Goal: Use online tool/utility: Utilize a website feature to perform a specific function

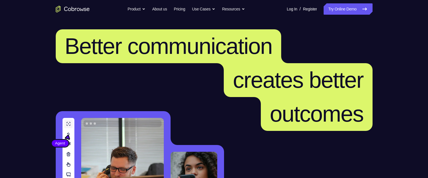
scroll to position [141, 0]
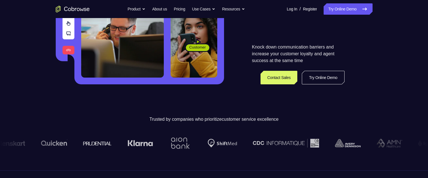
click at [314, 78] on link "Try Online Demo" at bounding box center [323, 78] width 42 height 14
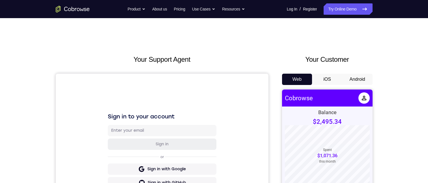
click at [351, 77] on button "Android" at bounding box center [357, 79] width 30 height 11
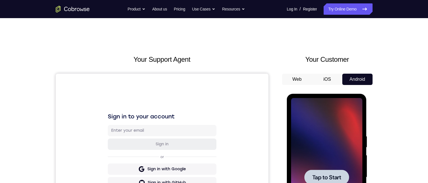
click at [333, 174] on span "Tap to Start" at bounding box center [326, 177] width 29 height 6
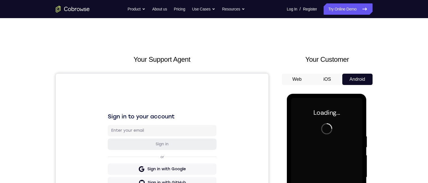
scroll to position [85, 0]
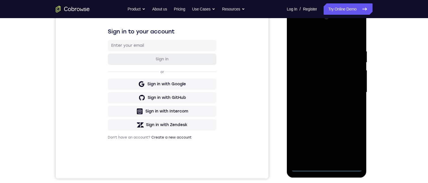
click at [326, 167] on div at bounding box center [326, 92] width 71 height 158
click at [327, 154] on div at bounding box center [326, 92] width 71 height 158
click at [355, 156] on div at bounding box center [326, 92] width 71 height 158
click at [327, 156] on div at bounding box center [326, 92] width 71 height 158
click at [357, 156] on div at bounding box center [326, 92] width 71 height 158
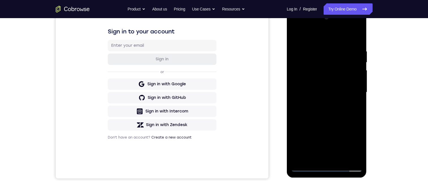
click at [350, 108] on div at bounding box center [326, 92] width 71 height 158
click at [327, 72] on div at bounding box center [326, 92] width 71 height 158
click at [328, 72] on div at bounding box center [326, 92] width 71 height 158
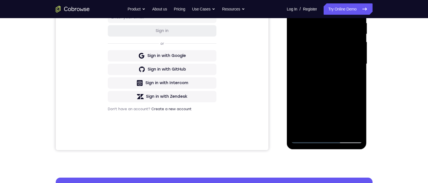
click at [297, 62] on div at bounding box center [326, 64] width 71 height 158
click at [350, 77] on div at bounding box center [326, 64] width 71 height 158
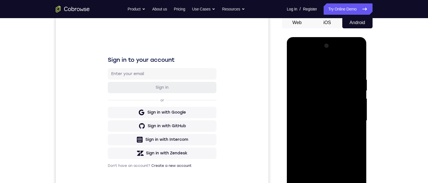
scroll to position [85, 0]
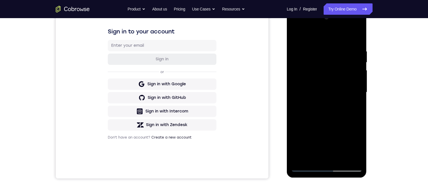
click at [306, 145] on div at bounding box center [326, 92] width 71 height 158
click at [307, 144] on div at bounding box center [326, 92] width 71 height 158
click at [319, 131] on div at bounding box center [326, 92] width 71 height 158
click at [310, 68] on div at bounding box center [326, 92] width 71 height 158
click at [329, 95] on div at bounding box center [326, 92] width 71 height 158
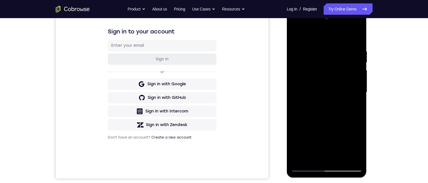
click at [318, 146] on div at bounding box center [326, 92] width 71 height 158
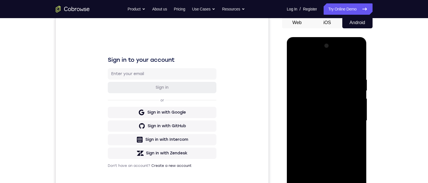
click at [339, 101] on div at bounding box center [326, 120] width 71 height 158
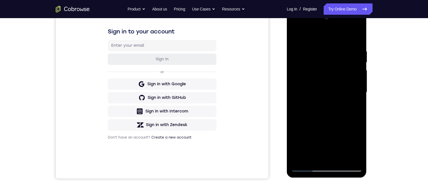
click at [347, 82] on div at bounding box center [326, 92] width 71 height 158
click at [343, 81] on div at bounding box center [326, 92] width 71 height 158
click at [355, 156] on div at bounding box center [326, 92] width 71 height 158
click at [354, 106] on div at bounding box center [326, 92] width 71 height 158
click at [351, 35] on div at bounding box center [326, 92] width 71 height 158
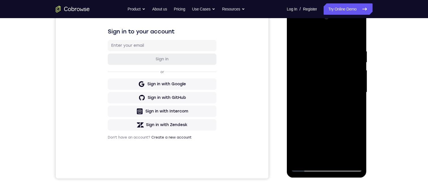
click at [351, 79] on div at bounding box center [326, 92] width 71 height 158
click at [348, 86] on div at bounding box center [326, 92] width 71 height 158
click at [350, 36] on div at bounding box center [326, 92] width 71 height 158
click at [344, 75] on div at bounding box center [326, 92] width 71 height 158
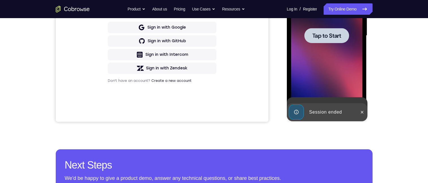
scroll to position [57, 0]
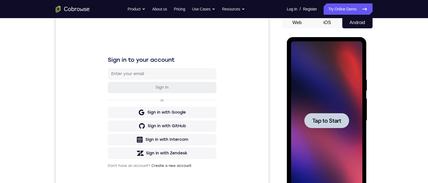
click at [329, 118] on span "Tap to Start" at bounding box center [326, 121] width 29 height 6
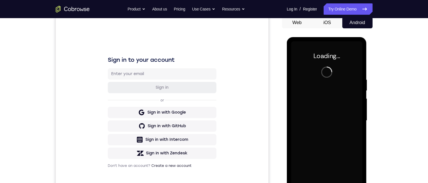
scroll to position [85, 0]
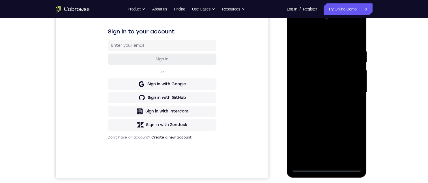
click at [327, 167] on div at bounding box center [326, 92] width 71 height 158
click at [323, 155] on div at bounding box center [326, 92] width 71 height 158
click at [356, 155] on div at bounding box center [326, 92] width 71 height 158
click at [300, 60] on div at bounding box center [326, 92] width 71 height 158
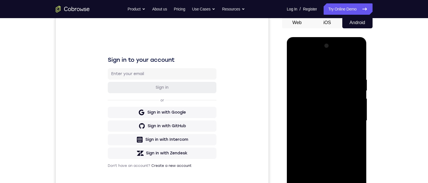
drag, startPoint x: 314, startPoint y: 43, endPoint x: 309, endPoint y: 113, distance: 70.0
click at [311, 117] on div at bounding box center [326, 120] width 71 height 158
drag, startPoint x: 305, startPoint y: 43, endPoint x: 307, endPoint y: 120, distance: 77.2
click at [307, 120] on div at bounding box center [326, 120] width 71 height 158
click at [326, 182] on div at bounding box center [326, 120] width 71 height 158
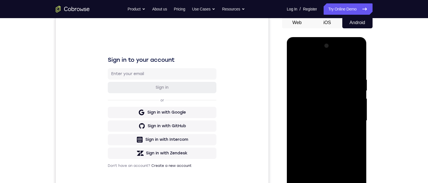
click at [331, 182] on div at bounding box center [326, 120] width 71 height 158
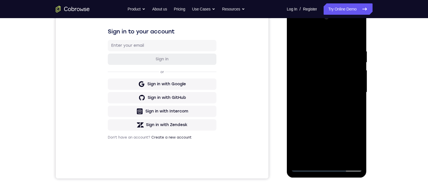
click at [359, 155] on div at bounding box center [326, 92] width 71 height 158
drag, startPoint x: 327, startPoint y: 156, endPoint x: 334, endPoint y: 159, distance: 7.5
click at [327, 156] on div at bounding box center [326, 92] width 71 height 158
click at [356, 156] on div at bounding box center [326, 92] width 71 height 158
click at [310, 62] on div at bounding box center [326, 92] width 71 height 158
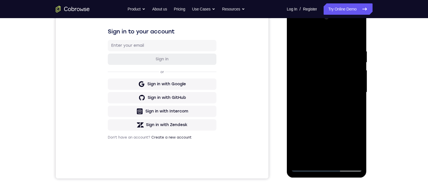
drag, startPoint x: 569, startPoint y: 100, endPoint x: 305, endPoint y: 31, distance: 272.1
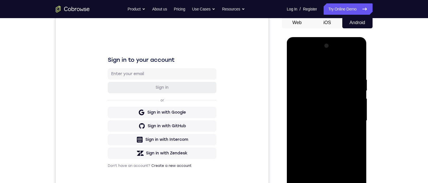
click at [282, 92] on div at bounding box center [327, 120] width 90 height 174
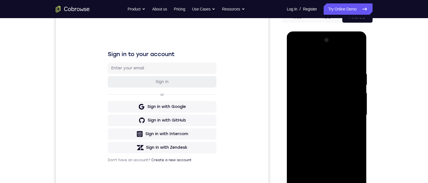
drag, startPoint x: 320, startPoint y: 83, endPoint x: 328, endPoint y: 32, distance: 52.1
click at [328, 31] on html "Online web based iOS Simulators and Android Emulators. Run iPhone, iPad, Mobile…" at bounding box center [327, 116] width 81 height 170
drag, startPoint x: 326, startPoint y: 66, endPoint x: 330, endPoint y: 51, distance: 15.3
click at [330, 51] on div at bounding box center [326, 115] width 71 height 158
drag, startPoint x: 328, startPoint y: 98, endPoint x: 323, endPoint y: 89, distance: 10.9
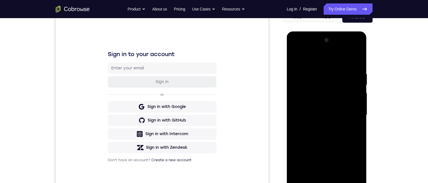
click at [325, 89] on div at bounding box center [326, 115] width 71 height 158
click at [294, 57] on div at bounding box center [326, 115] width 71 height 158
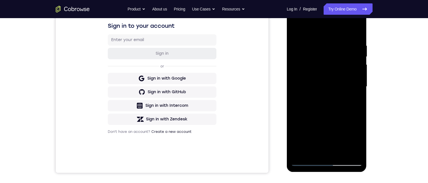
drag, startPoint x: 311, startPoint y: 87, endPoint x: 655, endPoint y: 95, distance: 344.2
click at [311, 87] on div at bounding box center [326, 86] width 71 height 158
click at [311, 85] on div at bounding box center [326, 86] width 71 height 158
click at [312, 87] on div at bounding box center [326, 86] width 71 height 158
click at [333, 86] on div at bounding box center [326, 86] width 71 height 158
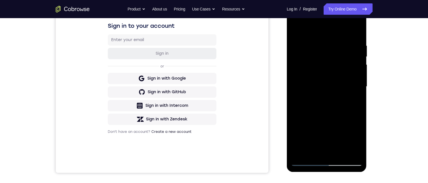
click at [308, 161] on div at bounding box center [326, 86] width 71 height 158
click at [307, 150] on div at bounding box center [326, 86] width 71 height 158
click at [306, 150] on div at bounding box center [326, 86] width 71 height 158
click at [310, 65] on div at bounding box center [326, 86] width 71 height 158
click at [357, 150] on div at bounding box center [326, 86] width 71 height 158
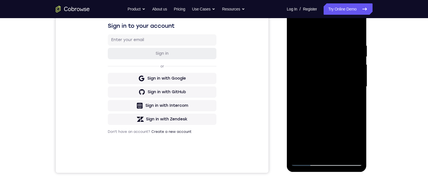
click at [349, 74] on div at bounding box center [326, 86] width 71 height 158
click at [354, 31] on div at bounding box center [326, 86] width 71 height 158
click at [350, 82] on div at bounding box center [326, 86] width 71 height 158
click at [349, 71] on div at bounding box center [326, 86] width 71 height 158
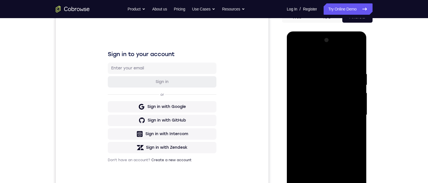
drag, startPoint x: 330, startPoint y: 95, endPoint x: 347, endPoint y: 64, distance: 35.3
click at [347, 63] on div at bounding box center [326, 115] width 71 height 158
drag, startPoint x: 322, startPoint y: 153, endPoint x: 348, endPoint y: 68, distance: 88.6
click at [348, 68] on div at bounding box center [326, 115] width 71 height 158
drag, startPoint x: 329, startPoint y: 155, endPoint x: 343, endPoint y: 73, distance: 83.6
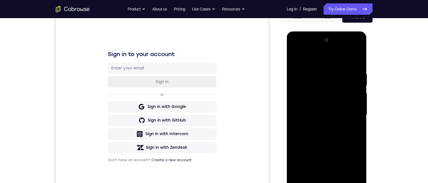
click at [343, 73] on div at bounding box center [326, 115] width 71 height 158
drag, startPoint x: 341, startPoint y: 82, endPoint x: 327, endPoint y: 130, distance: 49.6
click at [330, 130] on div at bounding box center [326, 115] width 71 height 158
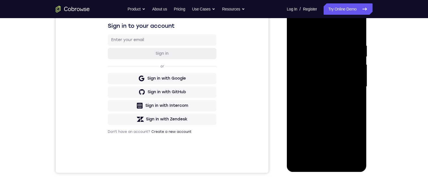
scroll to position [34, 0]
